Goal: Task Accomplishment & Management: Manage account settings

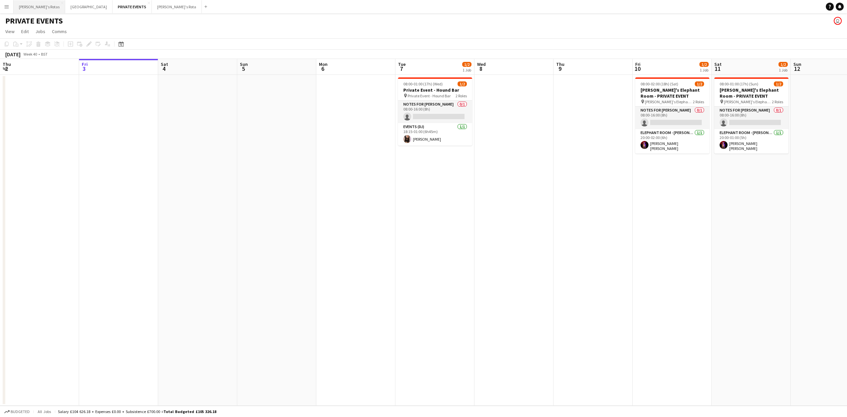
click at [28, 7] on button "[PERSON_NAME]'s Rotas Close" at bounding box center [40, 6] width 52 height 13
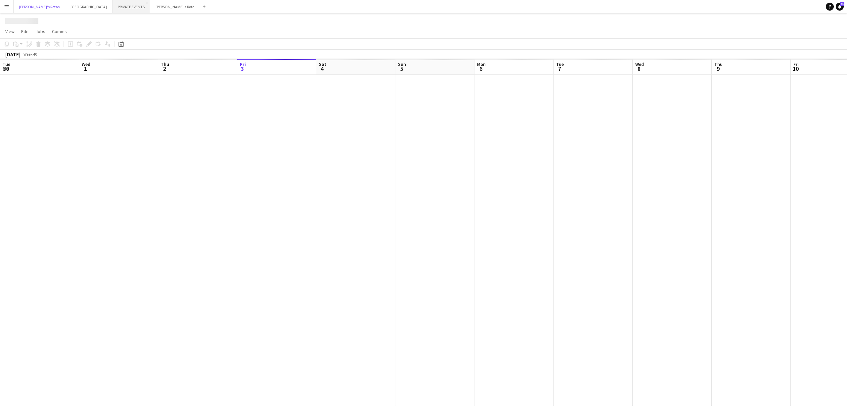
scroll to position [0, 158]
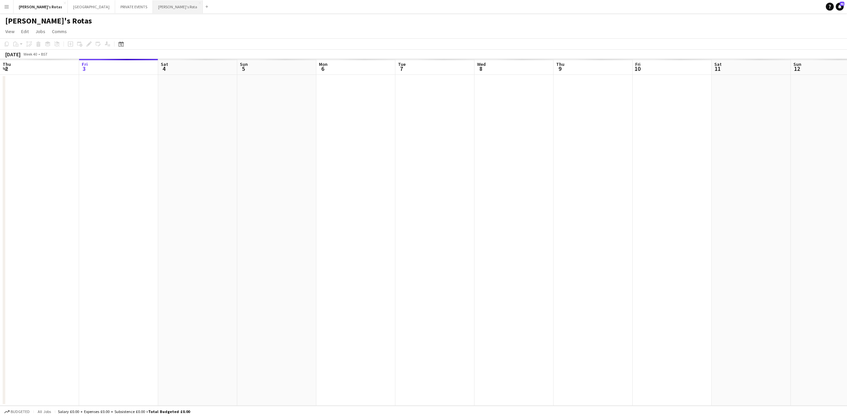
click at [153, 3] on button "[PERSON_NAME]'s Rota Close" at bounding box center [178, 6] width 50 height 13
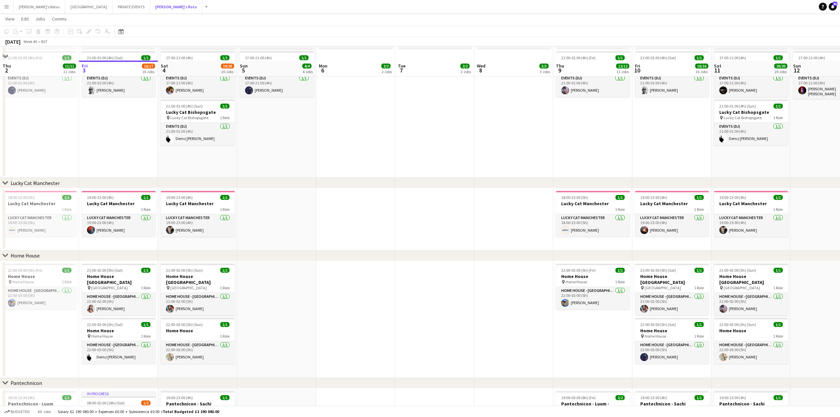
scroll to position [617, 0]
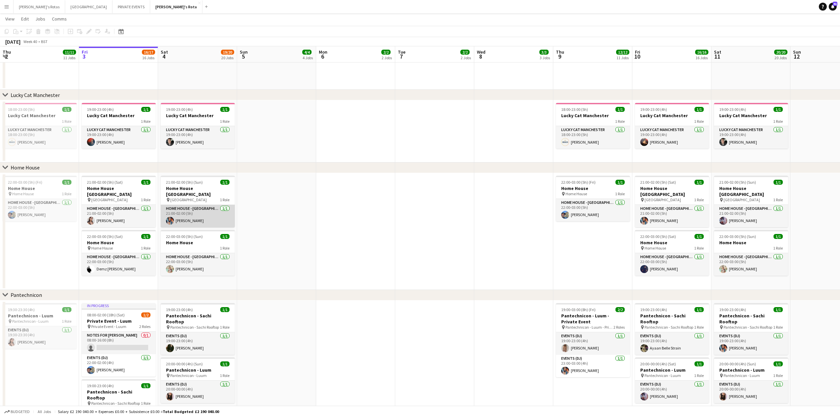
click at [196, 221] on app-card-role "HOME HOUSE - [GEOGRAPHIC_DATA] [DATE] 21:00-02:00 (5h) [PERSON_NAME]" at bounding box center [198, 216] width 74 height 22
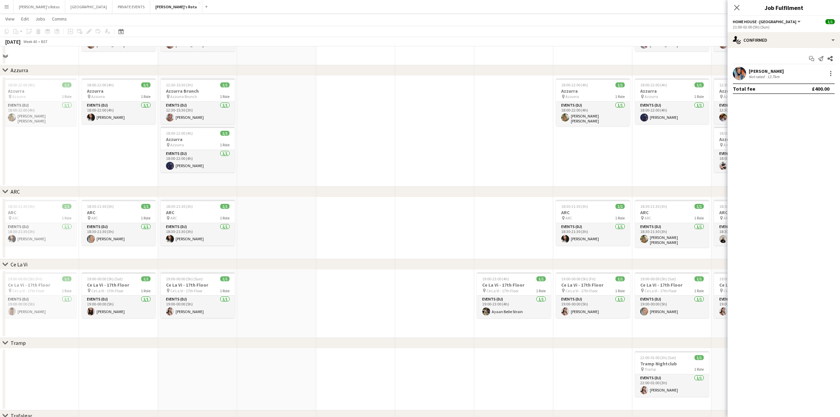
scroll to position [1102, 0]
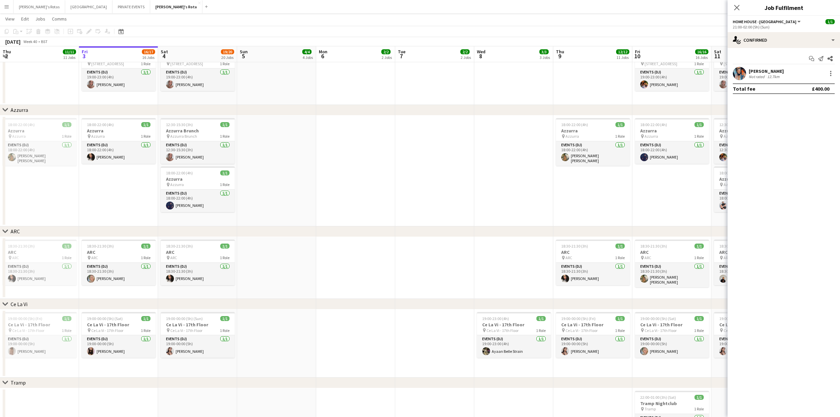
click at [835, 75] on div "[PERSON_NAME] Not rated 12.7km" at bounding box center [784, 73] width 112 height 13
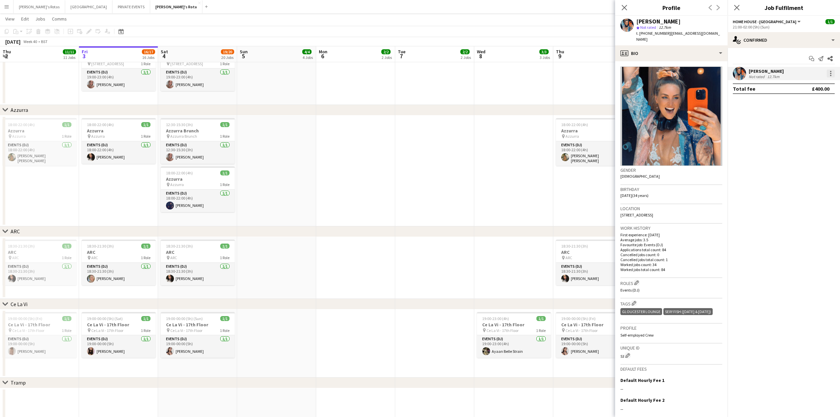
click at [833, 77] on div at bounding box center [831, 73] width 8 height 8
click at [804, 146] on span "Remove" at bounding box center [799, 149] width 20 height 6
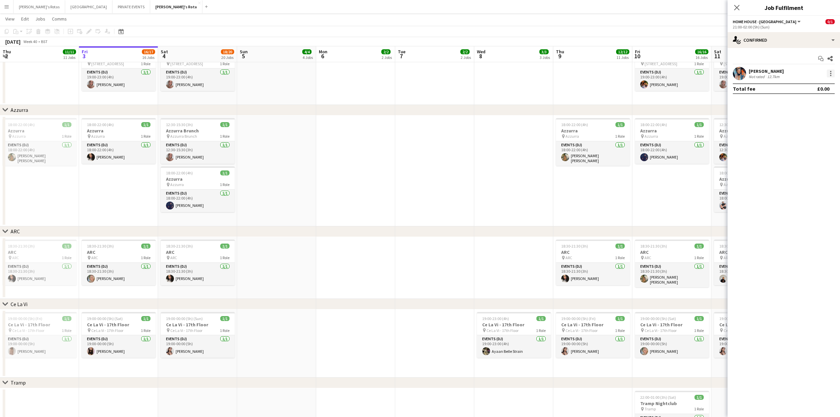
click at [829, 75] on div at bounding box center [831, 73] width 8 height 8
drag, startPoint x: 811, startPoint y: 141, endPoint x: 806, endPoint y: 151, distance: 12.0
click at [806, 151] on div "Edit fee Switch crew Send notification Start chat Remove Set as supervisor" at bounding box center [809, 125] width 52 height 95
click at [829, 77] on div at bounding box center [830, 73] width 9 height 8
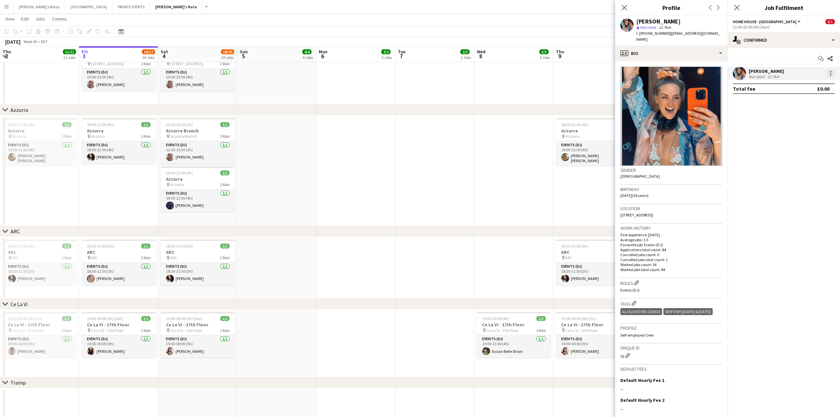
click at [832, 74] on div at bounding box center [831, 73] width 8 height 8
click at [798, 149] on span "Remove" at bounding box center [799, 149] width 20 height 6
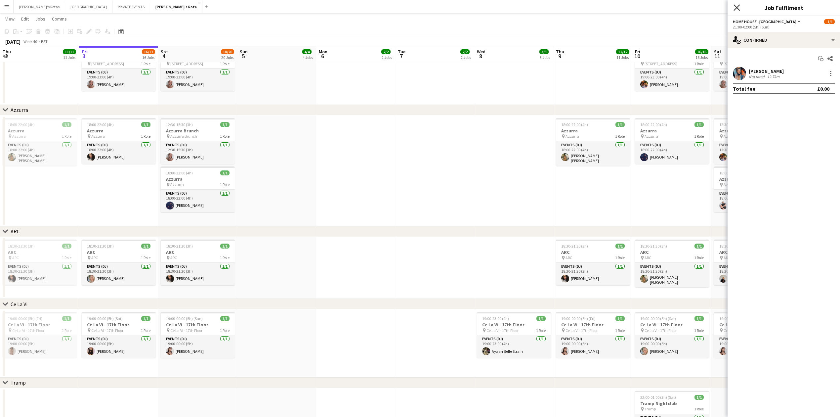
drag, startPoint x: 736, startPoint y: 8, endPoint x: 731, endPoint y: 4, distance: 6.4
click at [735, 8] on icon "Close pop-in" at bounding box center [736, 7] width 5 height 5
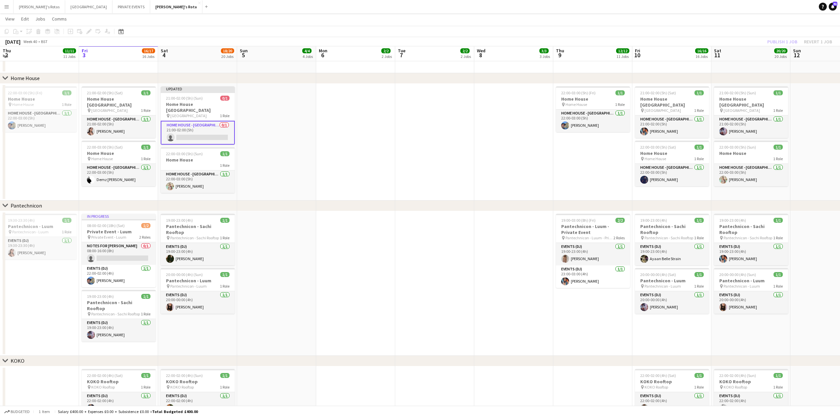
scroll to position [706, 0]
click at [198, 108] on h3 "Home House [GEOGRAPHIC_DATA]" at bounding box center [198, 108] width 74 height 12
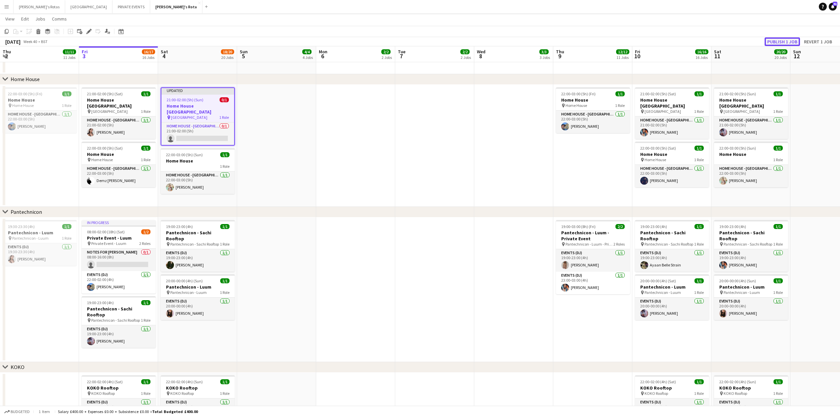
click at [774, 43] on button "Publish 1 job" at bounding box center [782, 41] width 35 height 9
click at [325, 192] on app-date-cell at bounding box center [355, 146] width 79 height 122
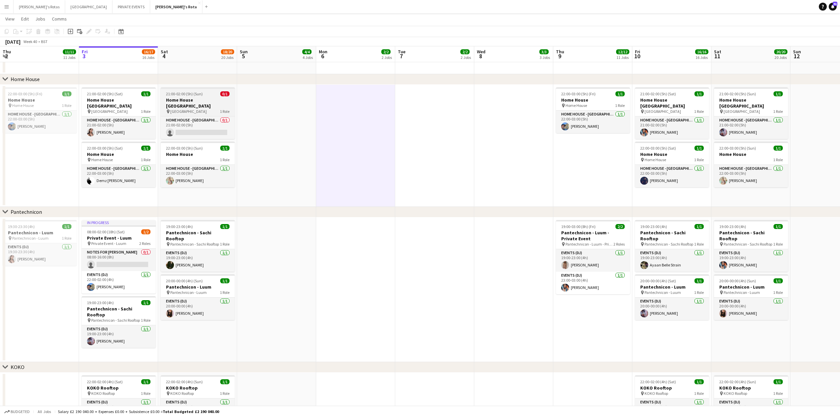
click at [190, 99] on h3 "Home House [GEOGRAPHIC_DATA]" at bounding box center [198, 103] width 74 height 12
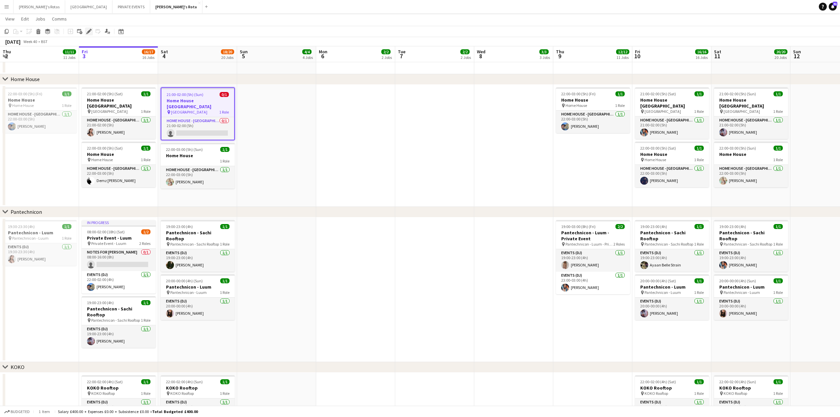
click at [90, 30] on icon at bounding box center [89, 32] width 4 height 4
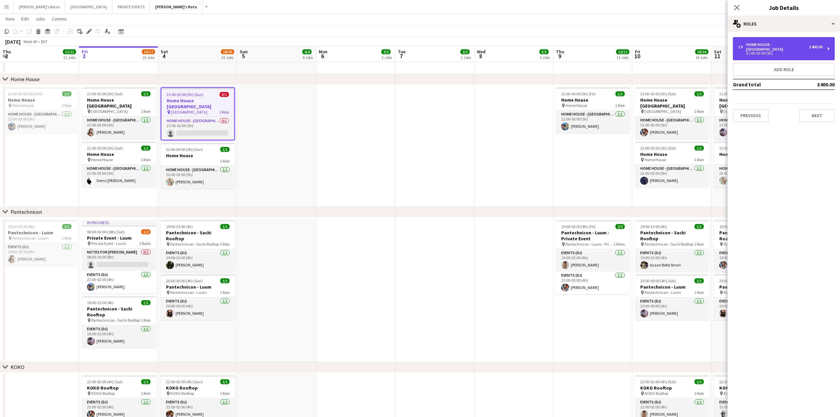
click at [803, 52] on div "21:00-02:00 (5h)" at bounding box center [780, 53] width 84 height 3
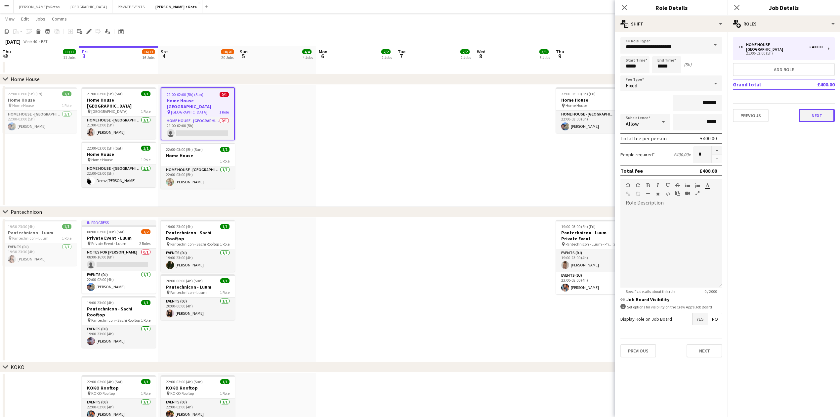
click at [820, 114] on button "Next" at bounding box center [817, 115] width 36 height 13
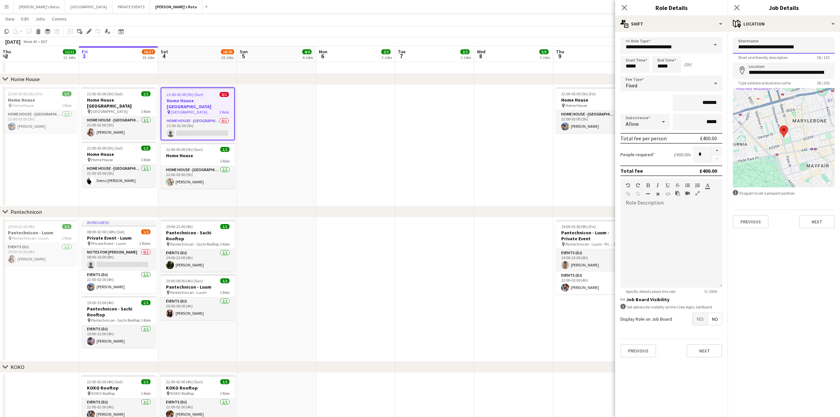
click at [816, 46] on input "**********" at bounding box center [784, 45] width 102 height 17
click at [816, 46] on input "**********" at bounding box center [784, 45] width 102 height 16
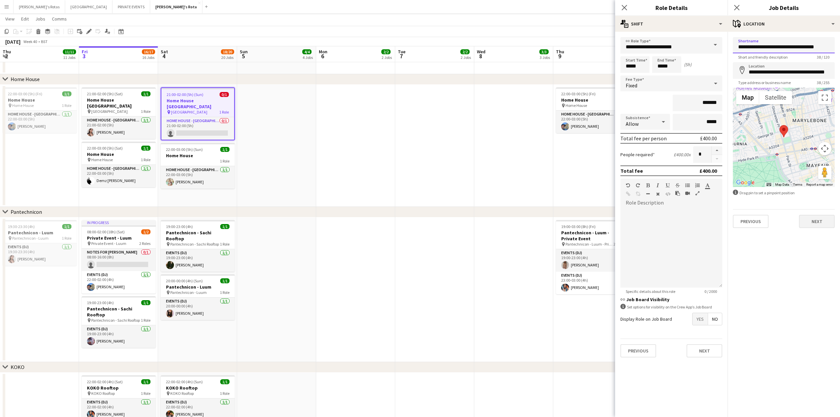
type input "**********"
click at [817, 224] on button "Next" at bounding box center [817, 221] width 36 height 13
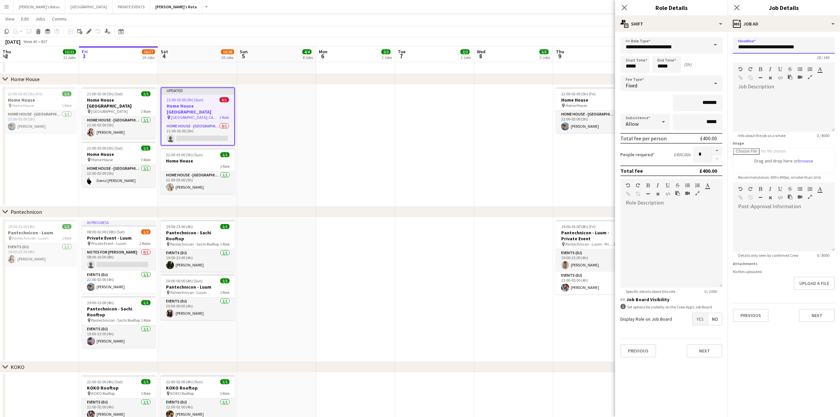
click at [763, 45] on input "**********" at bounding box center [784, 45] width 102 height 17
paste input "**********"
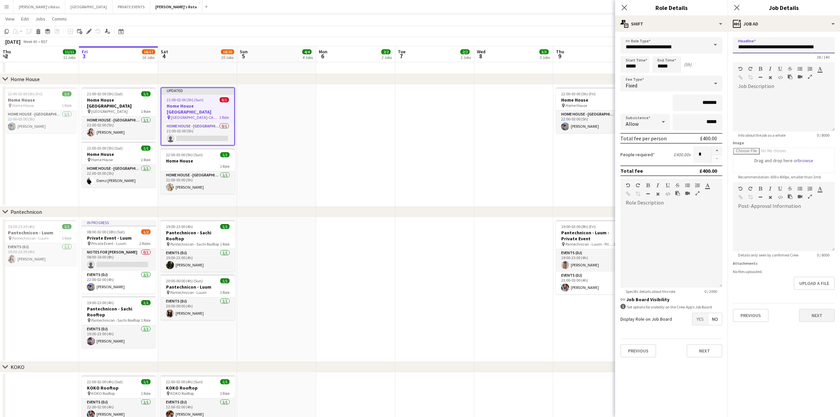
type input "**********"
click at [805, 316] on button "Next" at bounding box center [817, 315] width 36 height 13
type input "*******"
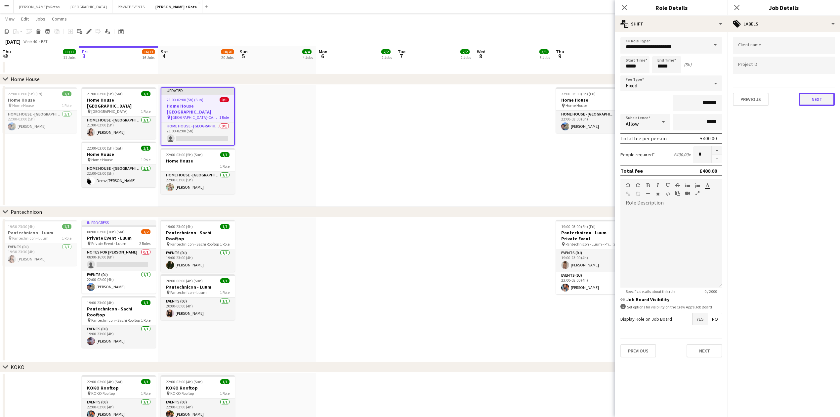
click at [821, 101] on button "Next" at bounding box center [817, 99] width 36 height 13
click at [813, 129] on button "Next" at bounding box center [817, 127] width 36 height 13
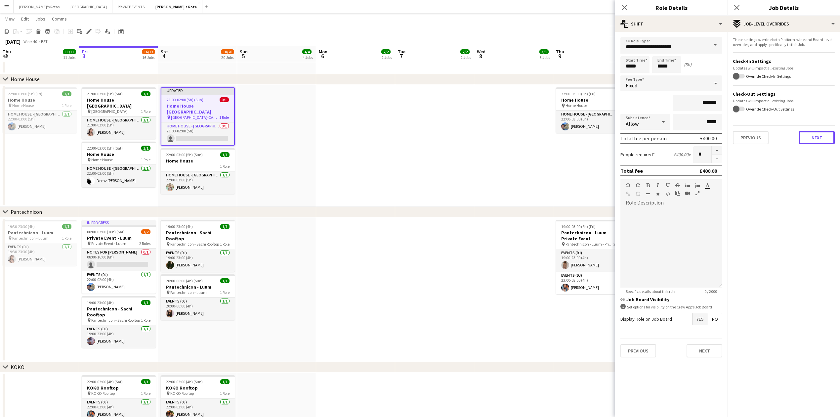
click at [810, 134] on button "Next" at bounding box center [817, 137] width 36 height 13
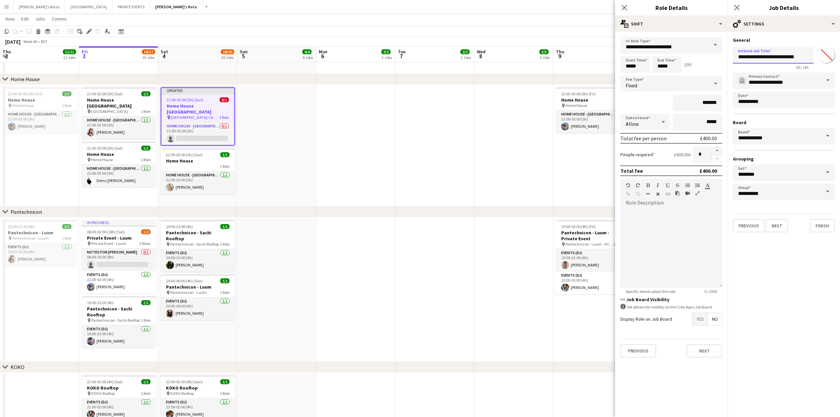
click at [766, 58] on input "**********" at bounding box center [773, 55] width 81 height 17
paste input "**********"
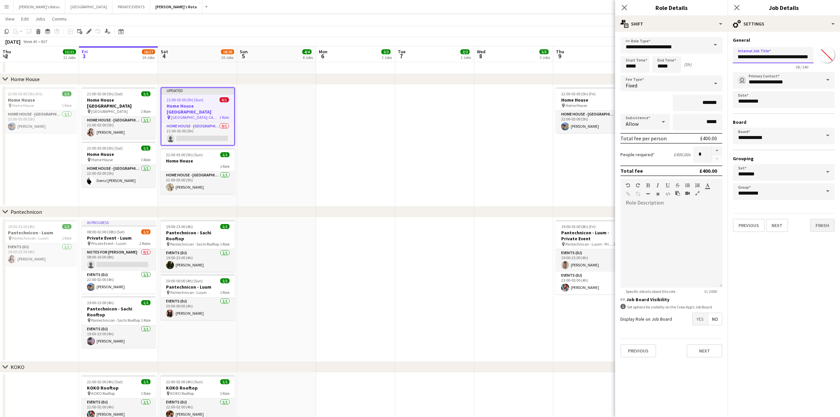
type input "**********"
click at [826, 221] on button "Finish" at bounding box center [822, 225] width 25 height 13
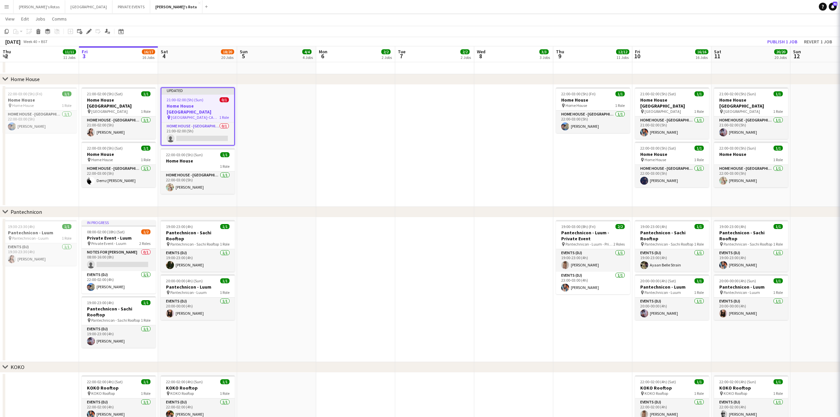
scroll to position [0, 0]
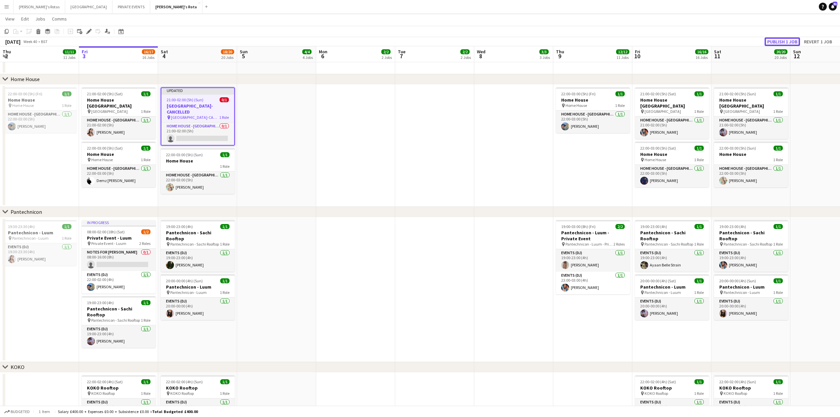
click at [783, 38] on button "Publish 1 job" at bounding box center [782, 41] width 35 height 9
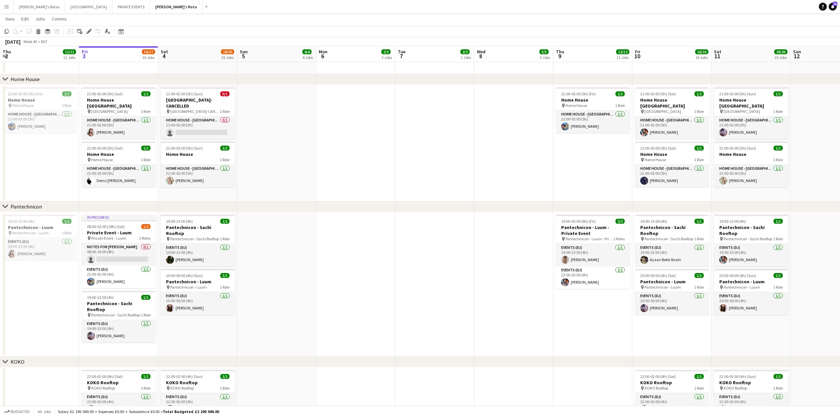
scroll to position [1633, 0]
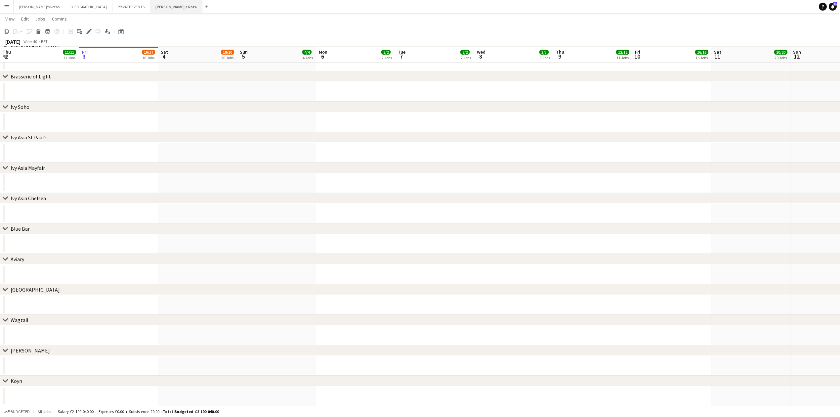
click at [150, 8] on button "[PERSON_NAME]'s Rota Close" at bounding box center [176, 6] width 52 height 13
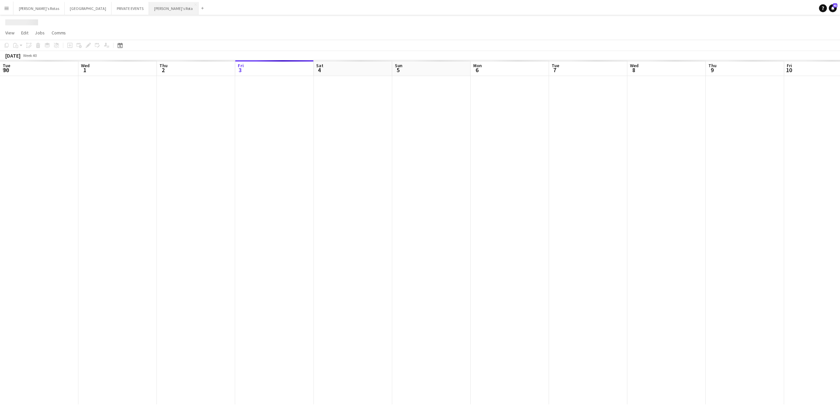
scroll to position [0, 158]
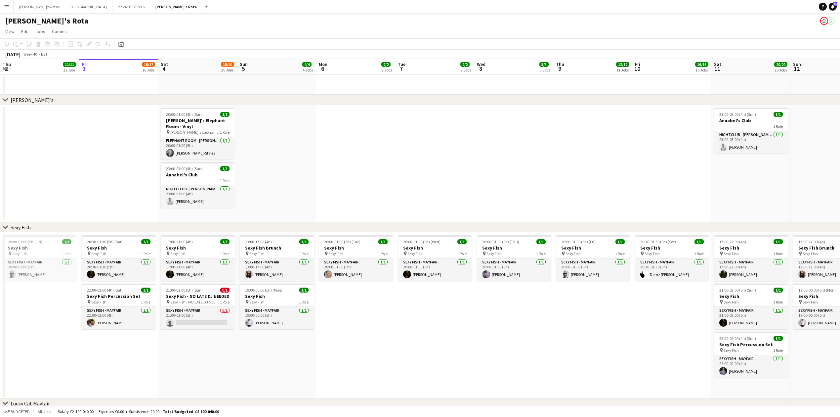
click at [126, 46] on app-toolbar "Copy Paste Paste Ctrl+V Paste with crew Ctrl+Shift+V Paste linked Job [GEOGRAPH…" at bounding box center [420, 43] width 840 height 11
click at [122, 46] on icon at bounding box center [121, 45] width 2 height 2
click at [174, 68] on span "Next month" at bounding box center [174, 66] width 13 height 13
click at [136, 133] on span "31" at bounding box center [140, 136] width 8 height 8
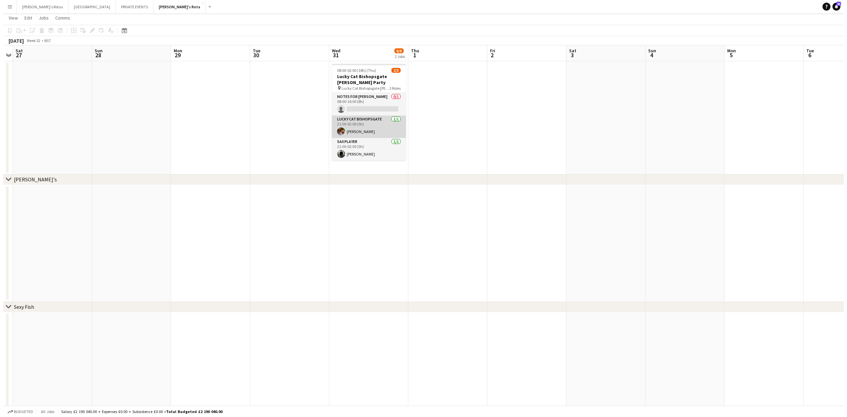
scroll to position [0, 0]
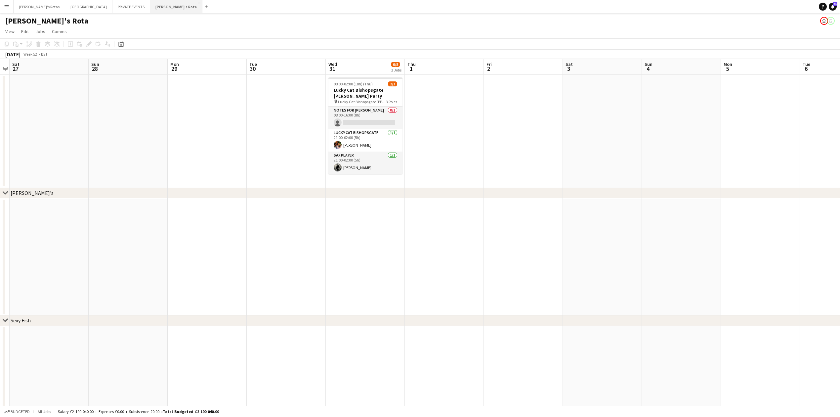
click at [150, 7] on button "[PERSON_NAME]'s Rota Close" at bounding box center [176, 6] width 52 height 13
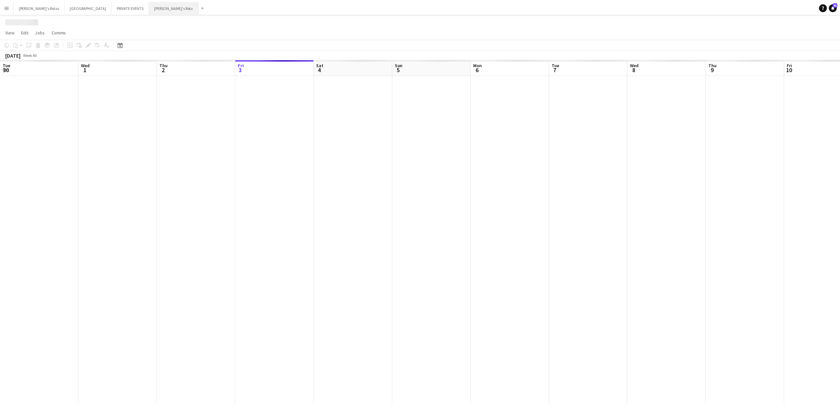
scroll to position [0, 158]
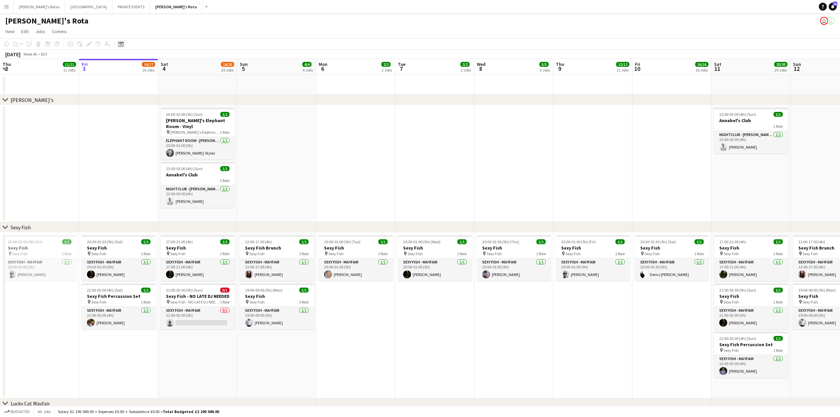
click at [122, 44] on icon "Date picker" at bounding box center [120, 43] width 5 height 5
click at [172, 68] on span "Next month" at bounding box center [174, 66] width 13 height 13
click at [142, 134] on span "31" at bounding box center [140, 136] width 8 height 8
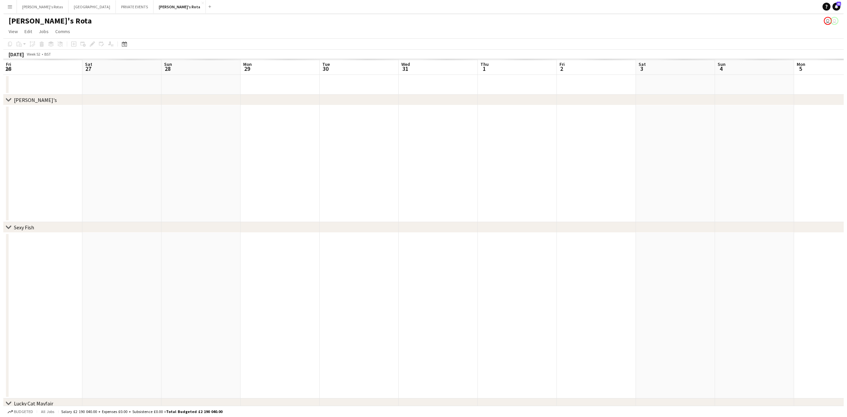
scroll to position [0, 228]
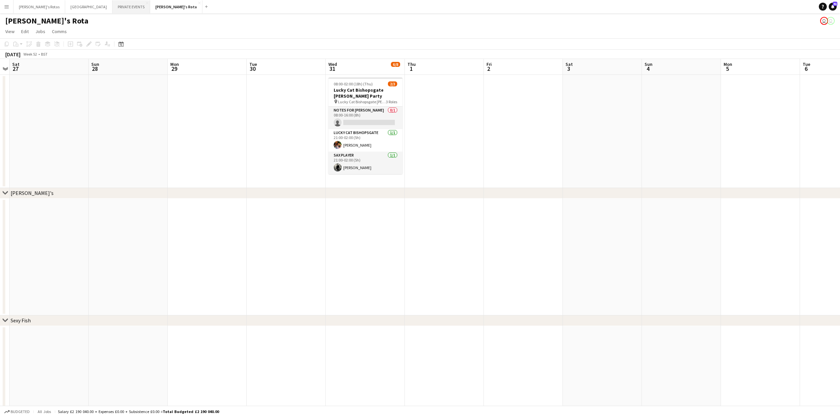
click at [112, 5] on button "PRIVATE EVENTS Close" at bounding box center [131, 6] width 38 height 13
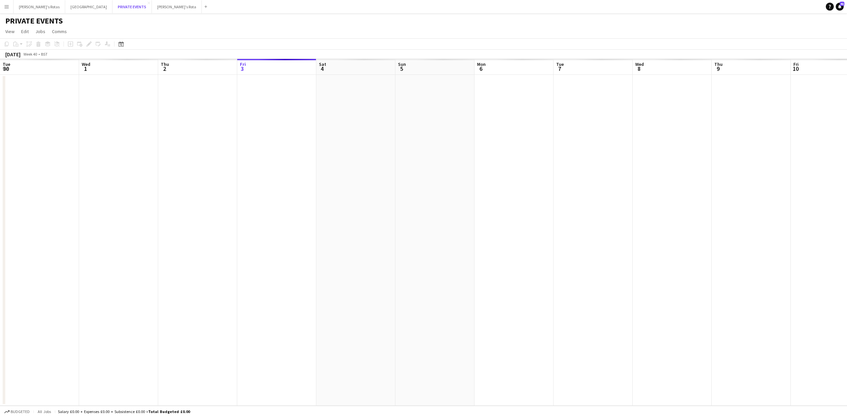
scroll to position [0, 158]
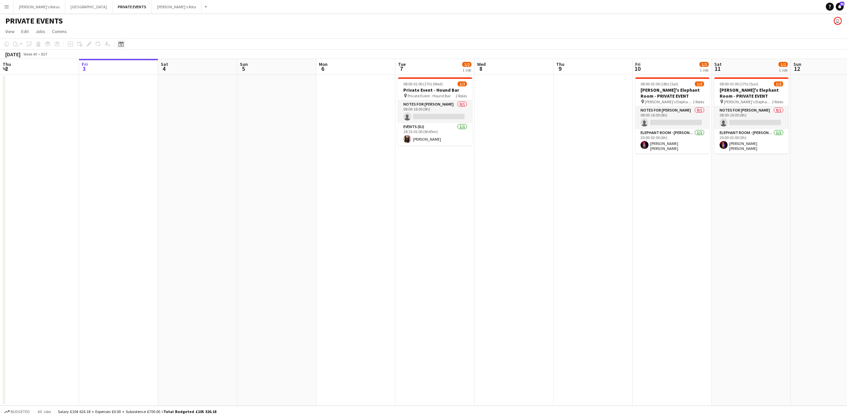
click at [121, 44] on icon at bounding box center [121, 45] width 2 height 2
click at [174, 69] on span "Next month" at bounding box center [174, 66] width 13 height 13
click at [138, 134] on span "31" at bounding box center [140, 136] width 8 height 8
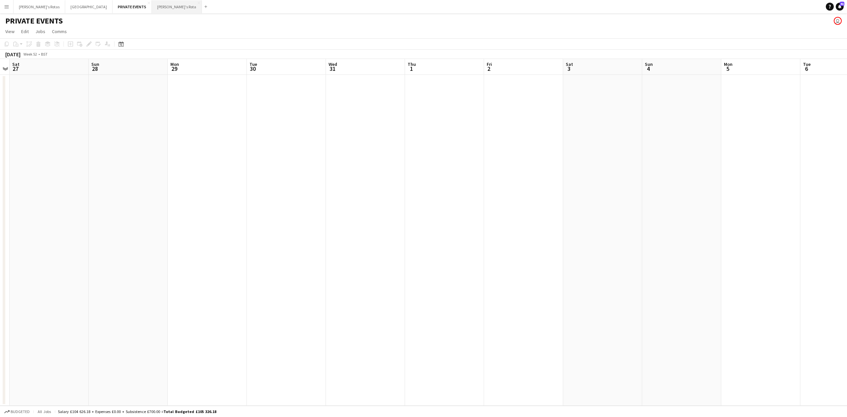
click at [152, 7] on button "[PERSON_NAME]'s Rota Close" at bounding box center [177, 6] width 50 height 13
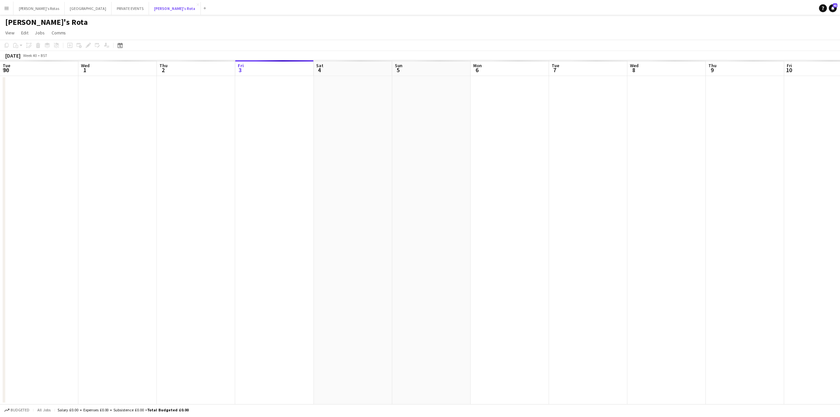
scroll to position [0, 158]
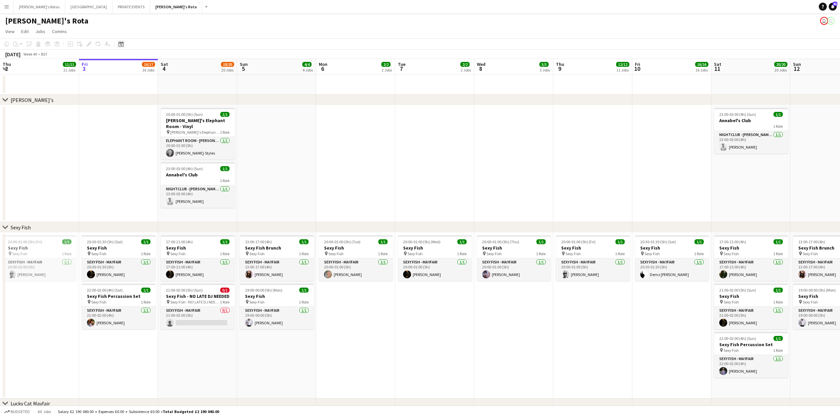
click at [122, 46] on icon "Date picker" at bounding box center [120, 43] width 5 height 5
click at [173, 66] on span "Next month" at bounding box center [174, 66] width 13 height 13
click at [163, 68] on span "Previous month" at bounding box center [161, 66] width 13 height 13
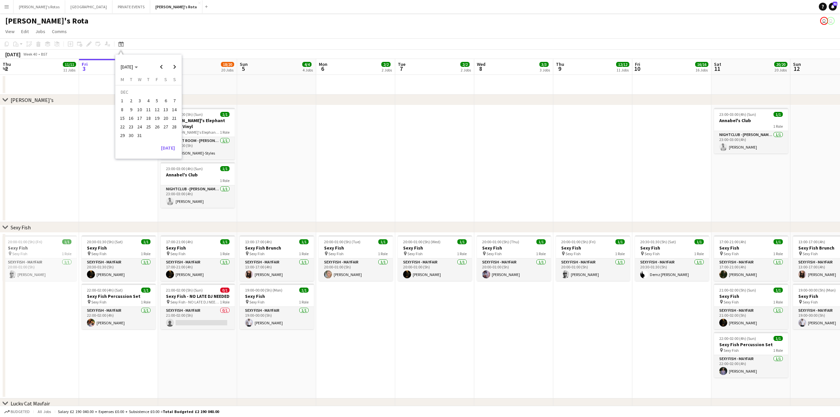
click at [144, 131] on button "31" at bounding box center [139, 135] width 9 height 9
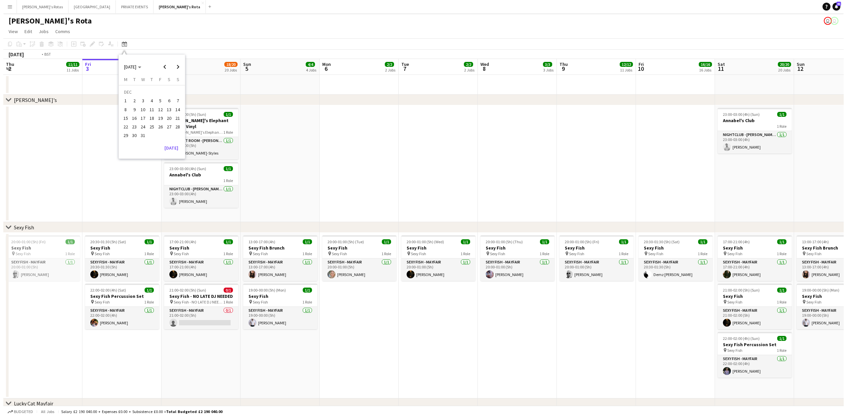
scroll to position [0, 228]
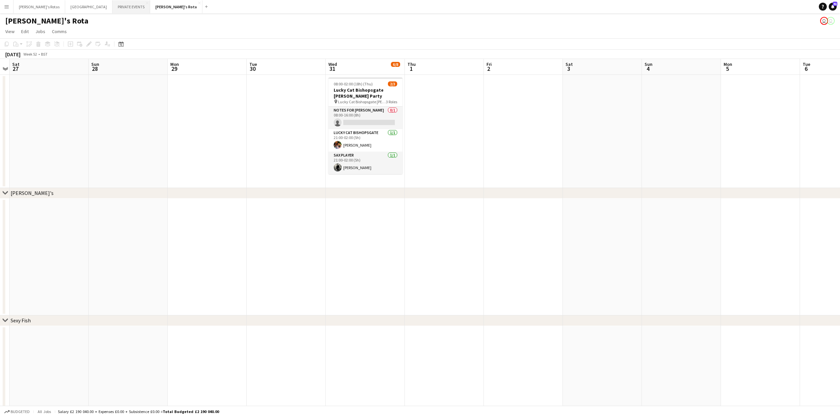
click at [112, 4] on button "PRIVATE EVENTS Close" at bounding box center [131, 6] width 38 height 13
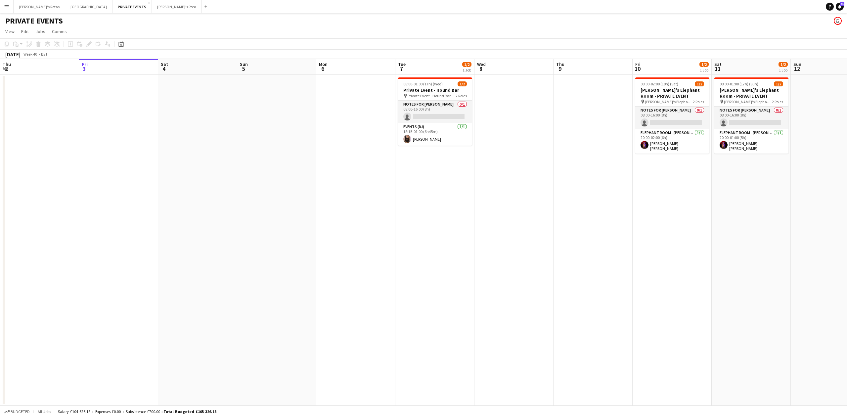
scroll to position [0, 253]
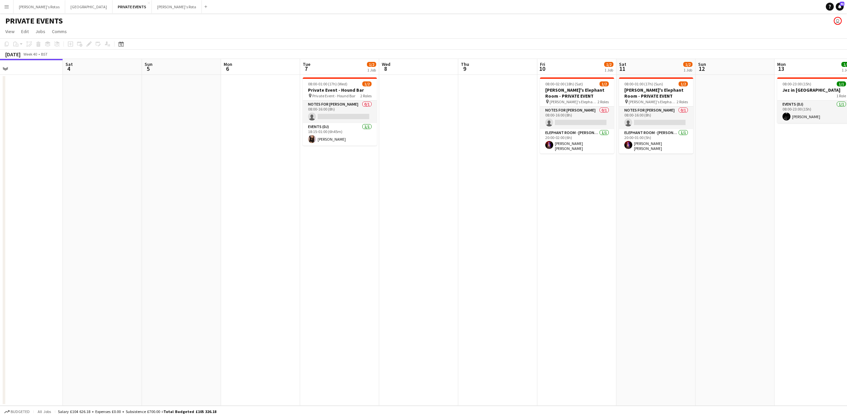
drag, startPoint x: 514, startPoint y: 189, endPoint x: 418, endPoint y: 197, distance: 95.6
click at [418, 197] on app-calendar-viewport "Tue 30 Wed 1 1/2 1 Job Thu 2 Fri 3 Sat 4 Sun 5 Mon 6 Tue 7 1/2 1 Job Wed 8 Thu …" at bounding box center [423, 232] width 847 height 347
click at [301, 181] on app-date-cell "08:00-01:00 (17h) (Wed) 1/2 Private Event - [GEOGRAPHIC_DATA] pin Private Event…" at bounding box center [339, 240] width 79 height 331
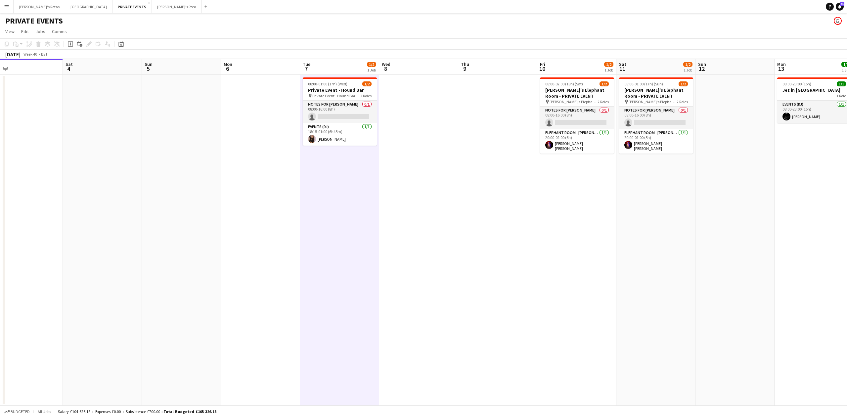
click at [533, 198] on app-date-cell at bounding box center [497, 240] width 79 height 331
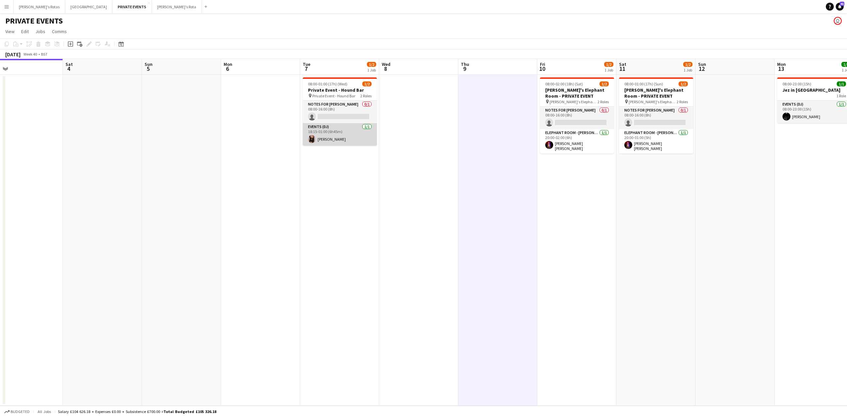
click at [333, 134] on app-card-role "Events (DJ) [DATE] 18:15-01:00 (6h45m) [PERSON_NAME]" at bounding box center [340, 134] width 74 height 22
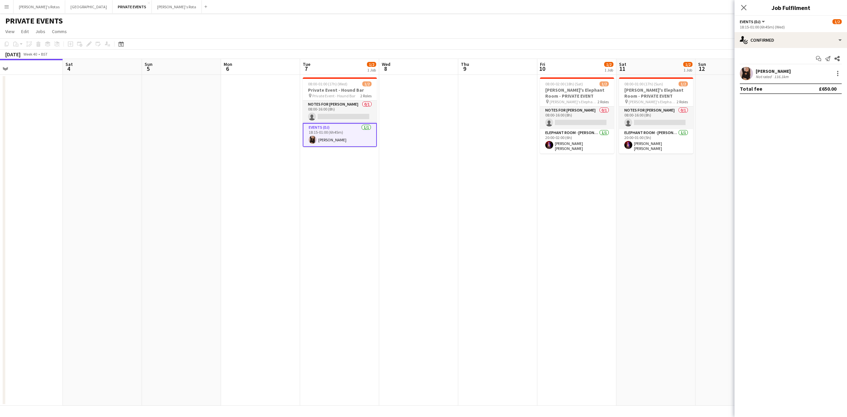
click at [349, 212] on app-date-cell "08:00-01:00 (17h) (Wed) 1/2 Private Event - [GEOGRAPHIC_DATA] pin Private Event…" at bounding box center [339, 240] width 79 height 331
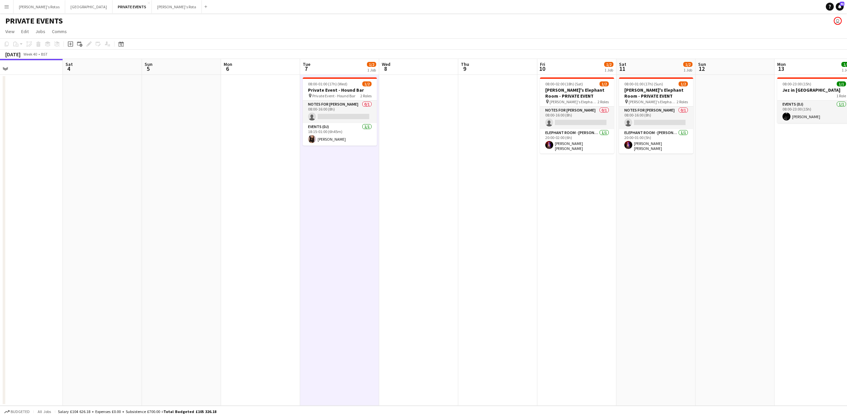
scroll to position [0, 253]
click at [403, 199] on app-date-cell at bounding box center [418, 240] width 79 height 331
